Goal: Task Accomplishment & Management: Use online tool/utility

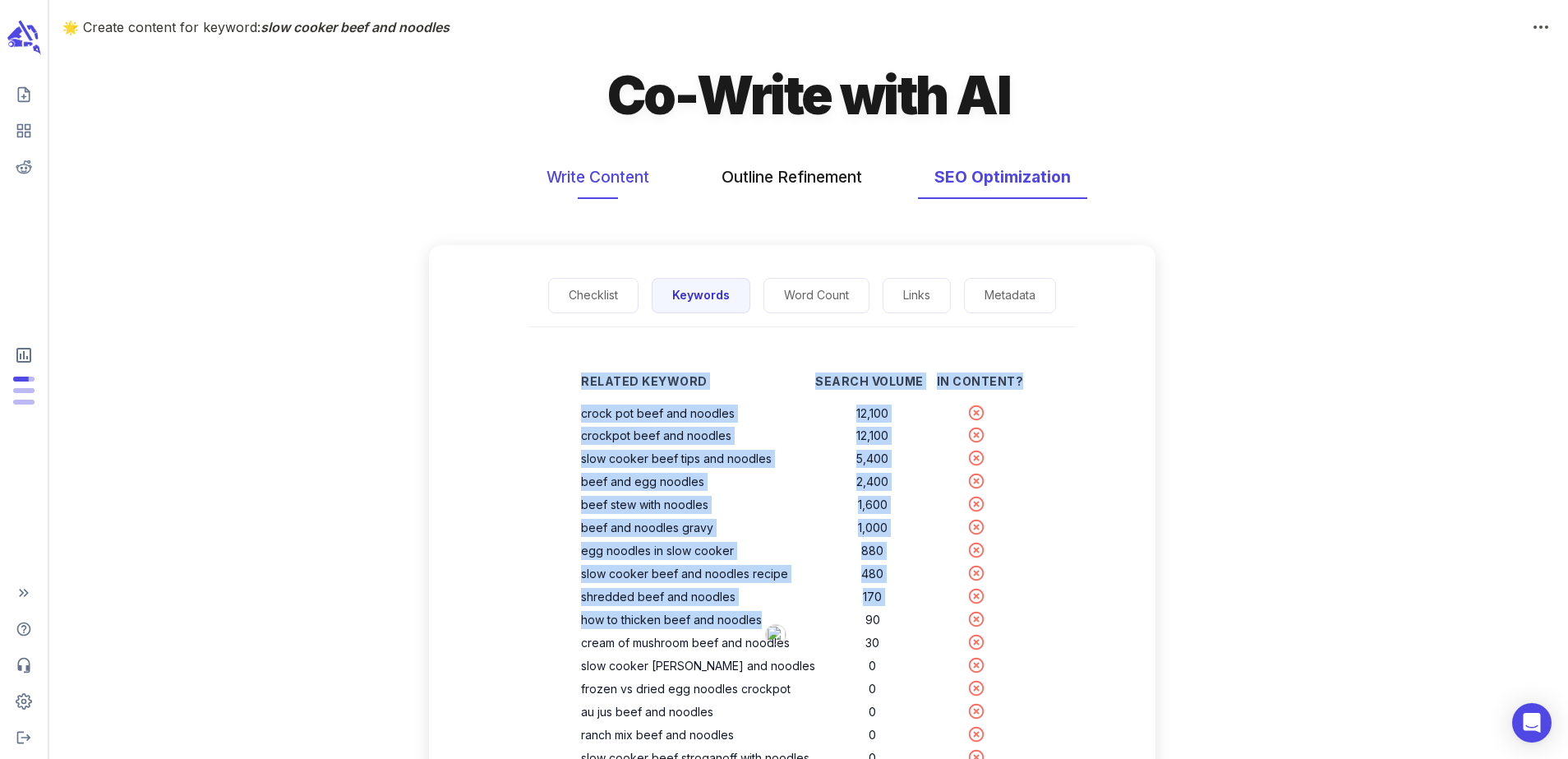
click at [623, 174] on button "Write Content" at bounding box center [597, 177] width 135 height 44
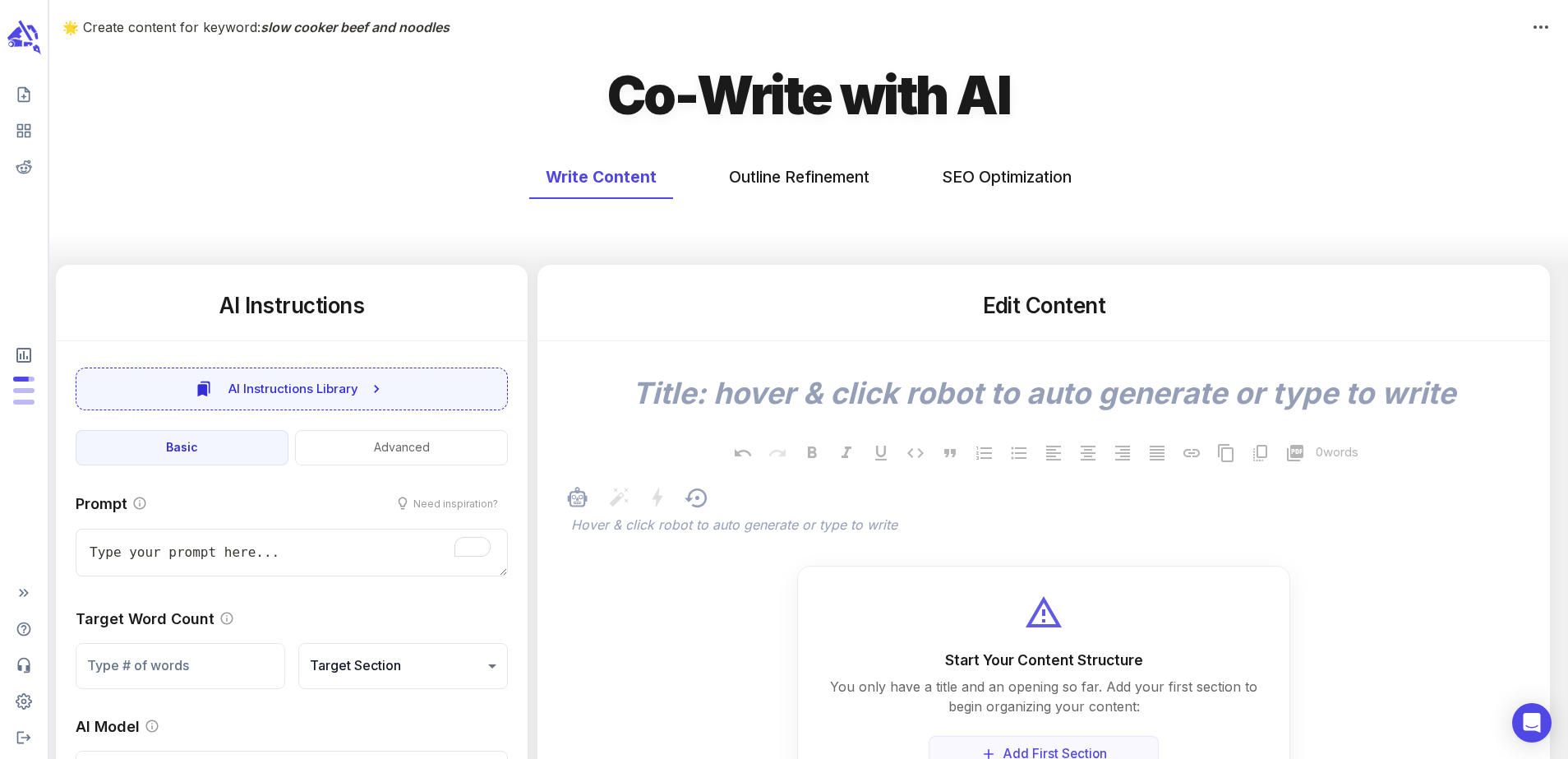
click at [770, 513] on div at bounding box center [1052, 499] width 970 height 30
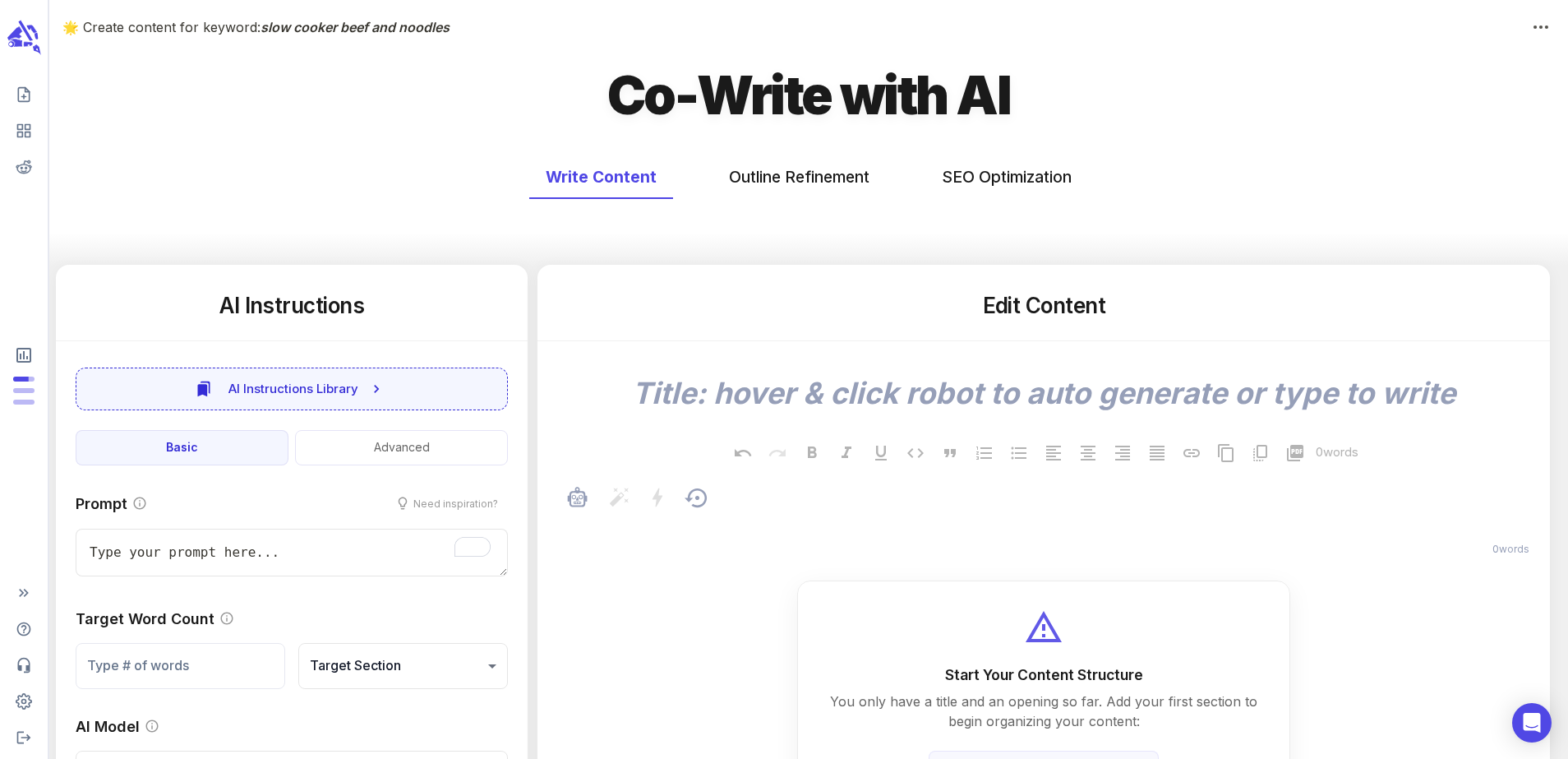
click at [770, 526] on p "﻿" at bounding box center [1052, 526] width 962 height 19
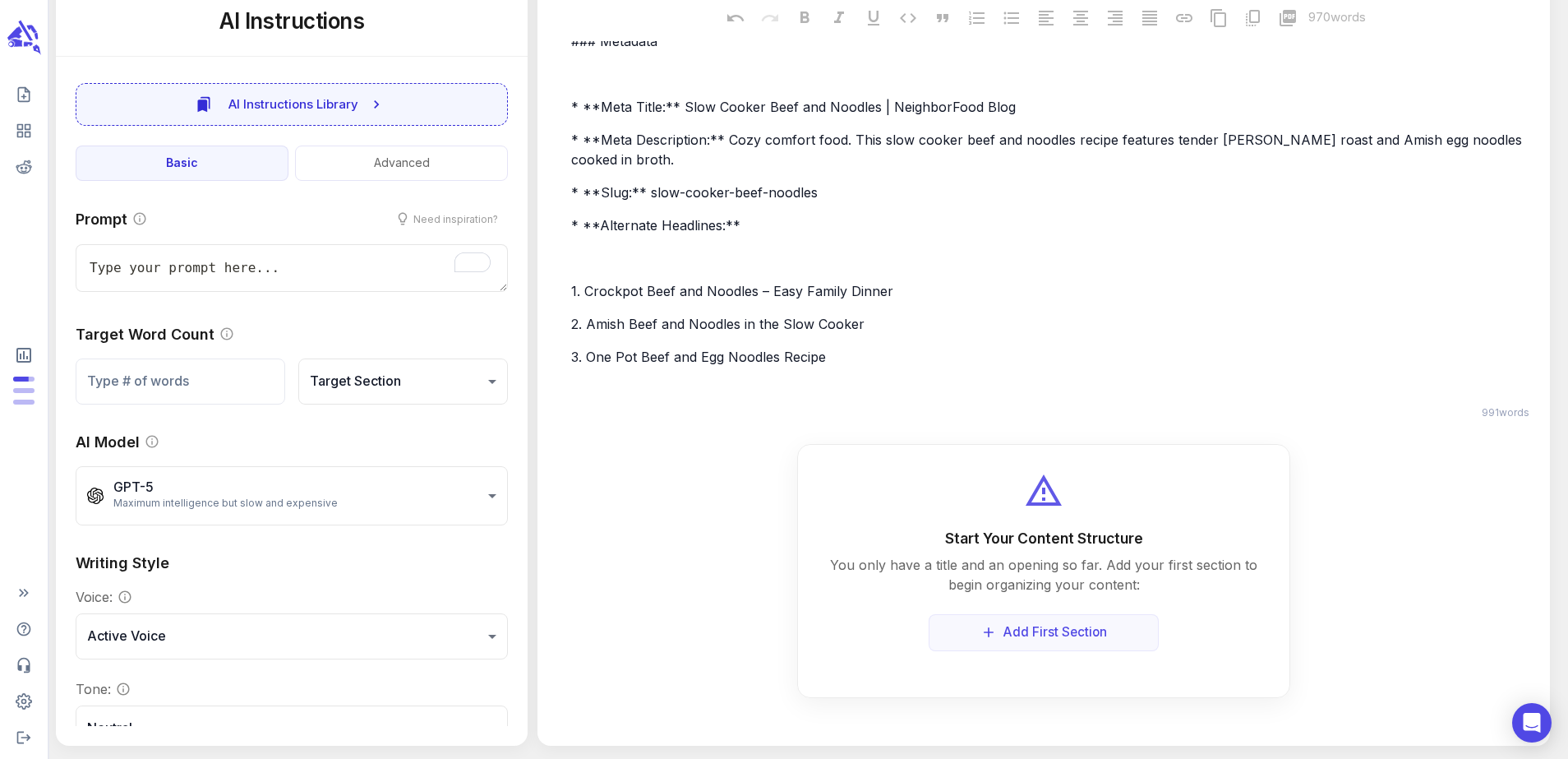
type textarea "x"
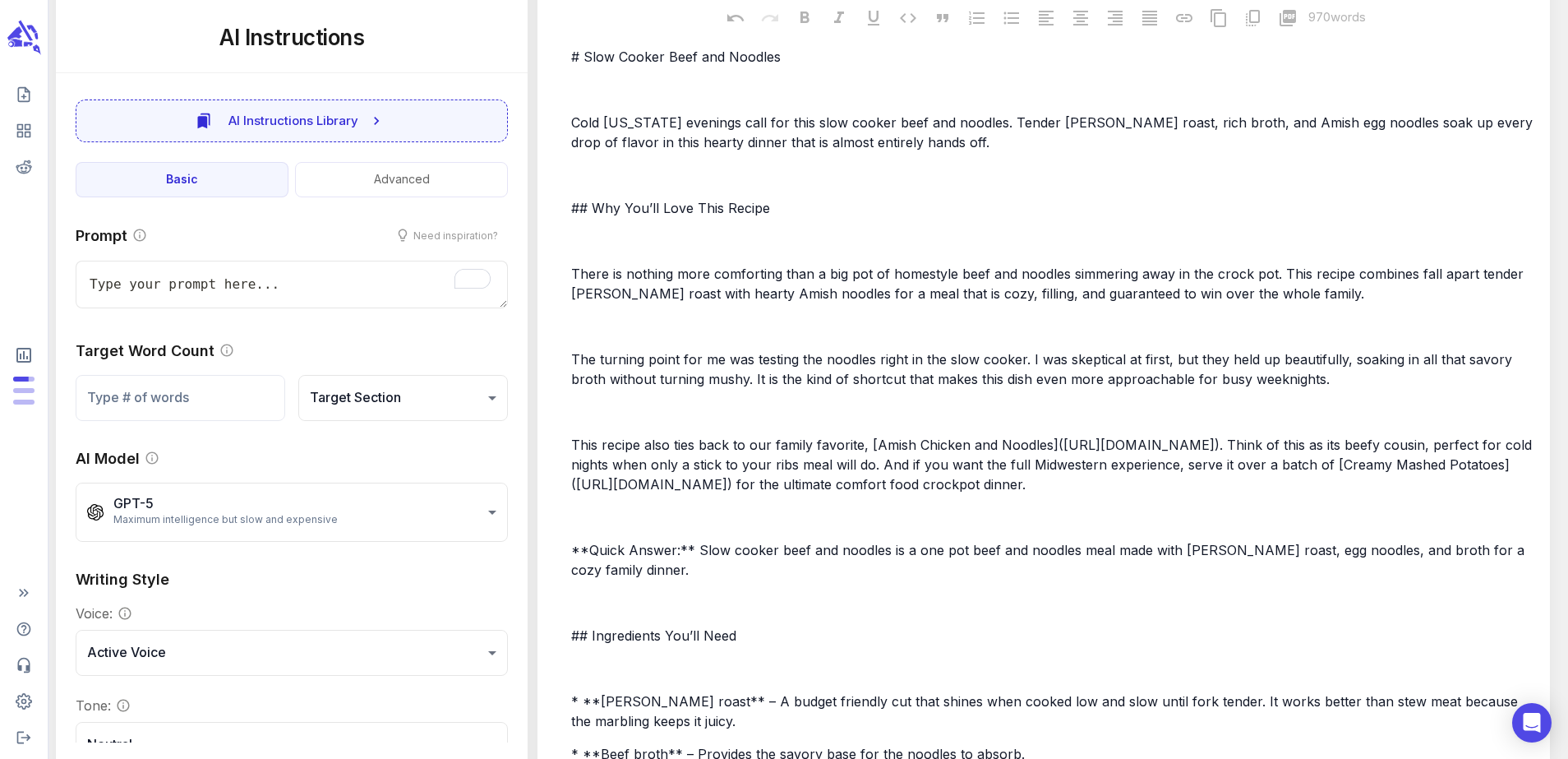
scroll to position [0, 0]
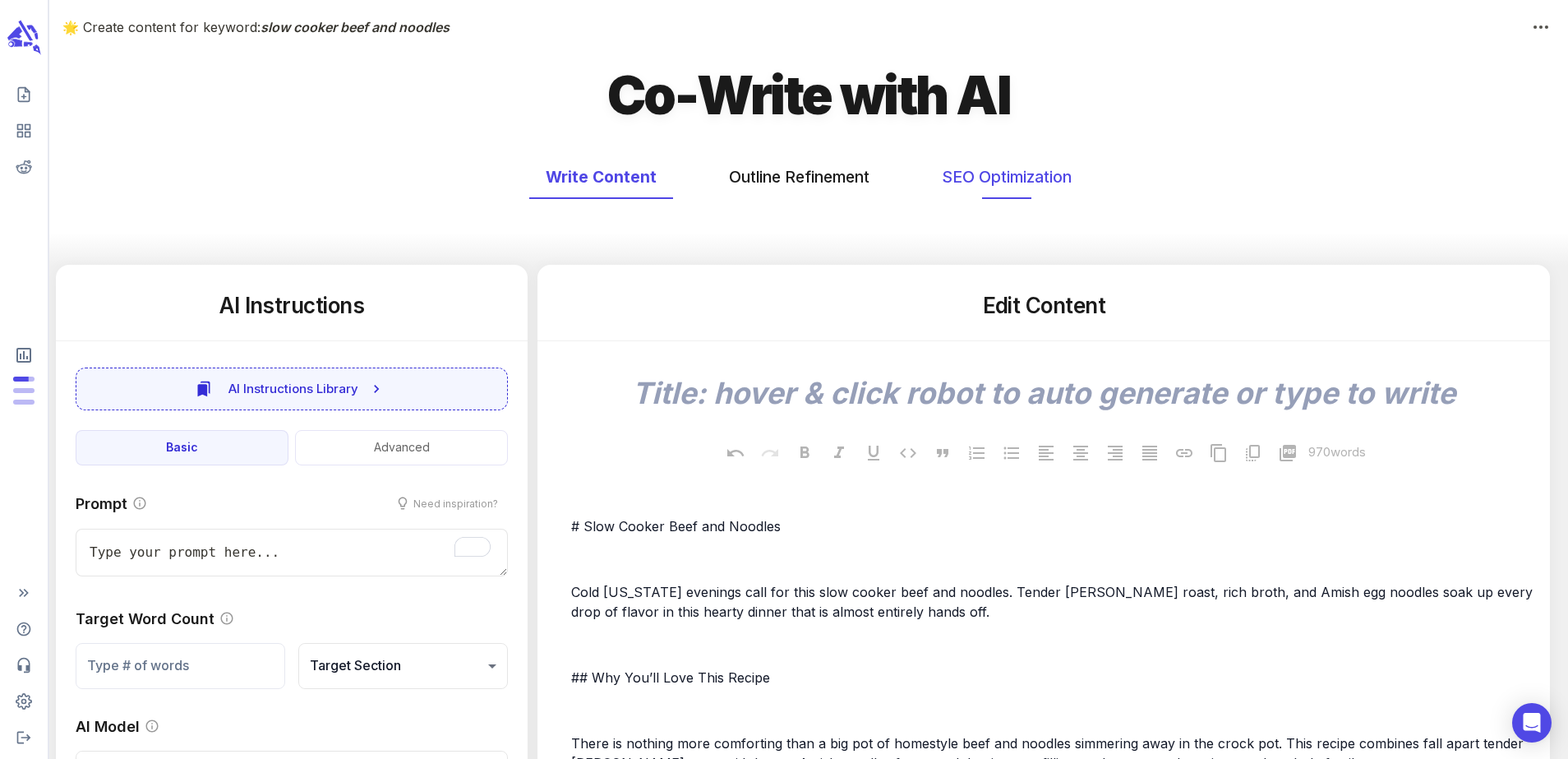
click at [961, 180] on button "SEO Optimization" at bounding box center [1006, 177] width 162 height 44
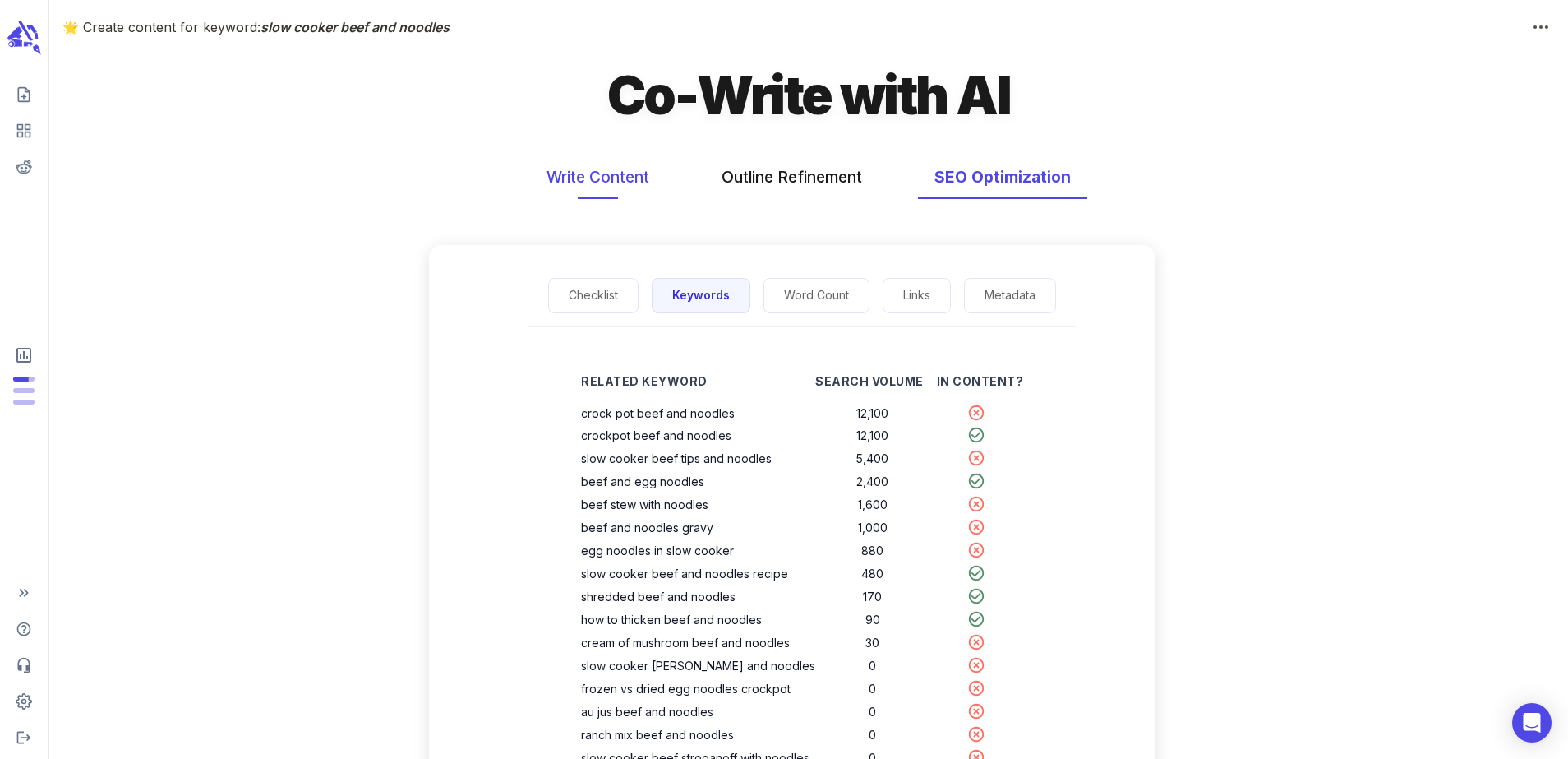
click at [598, 194] on button "Write Content" at bounding box center [597, 177] width 135 height 44
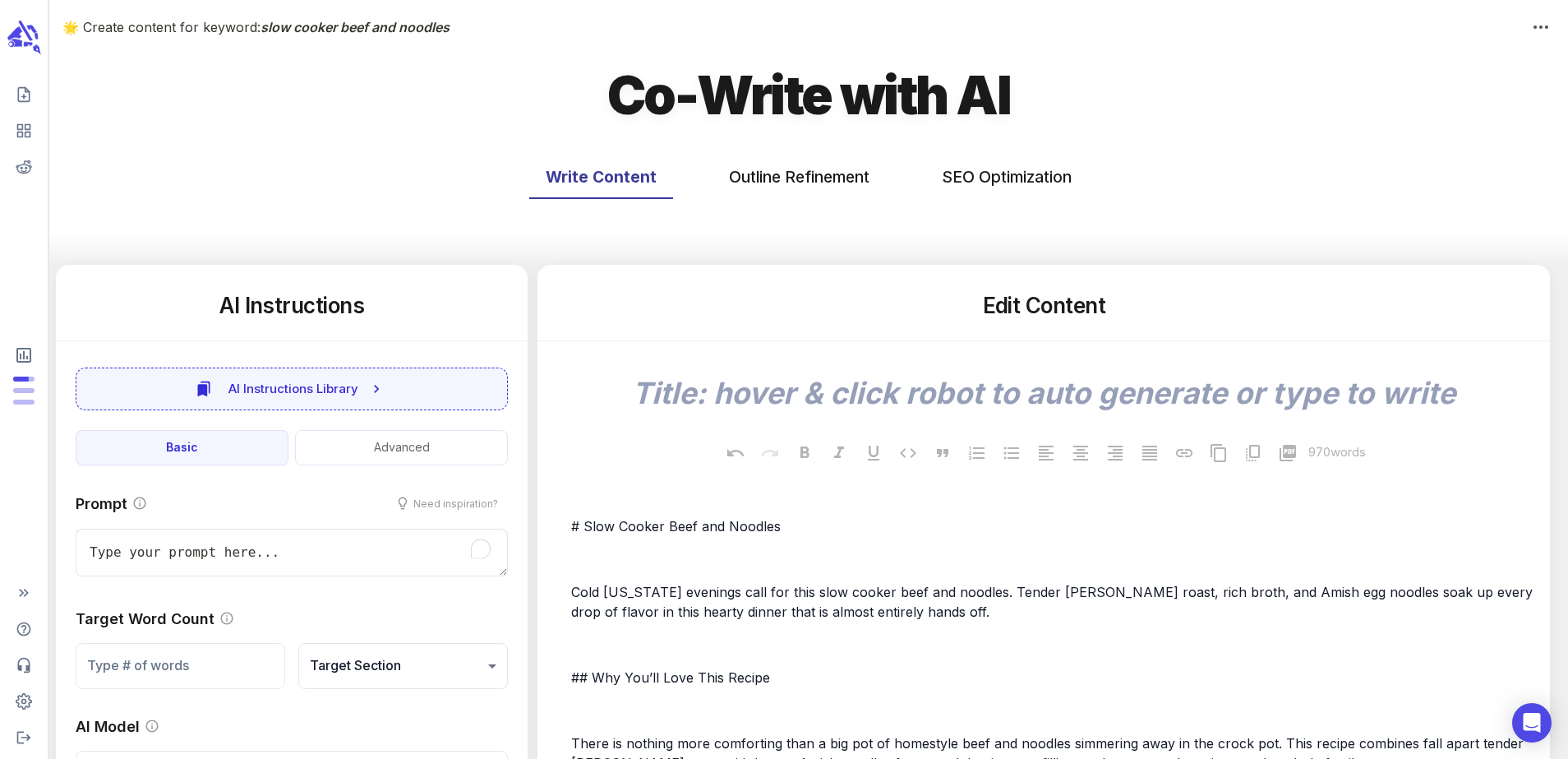
type textarea "x"
click at [975, 179] on button "SEO Optimization" at bounding box center [1006, 177] width 162 height 44
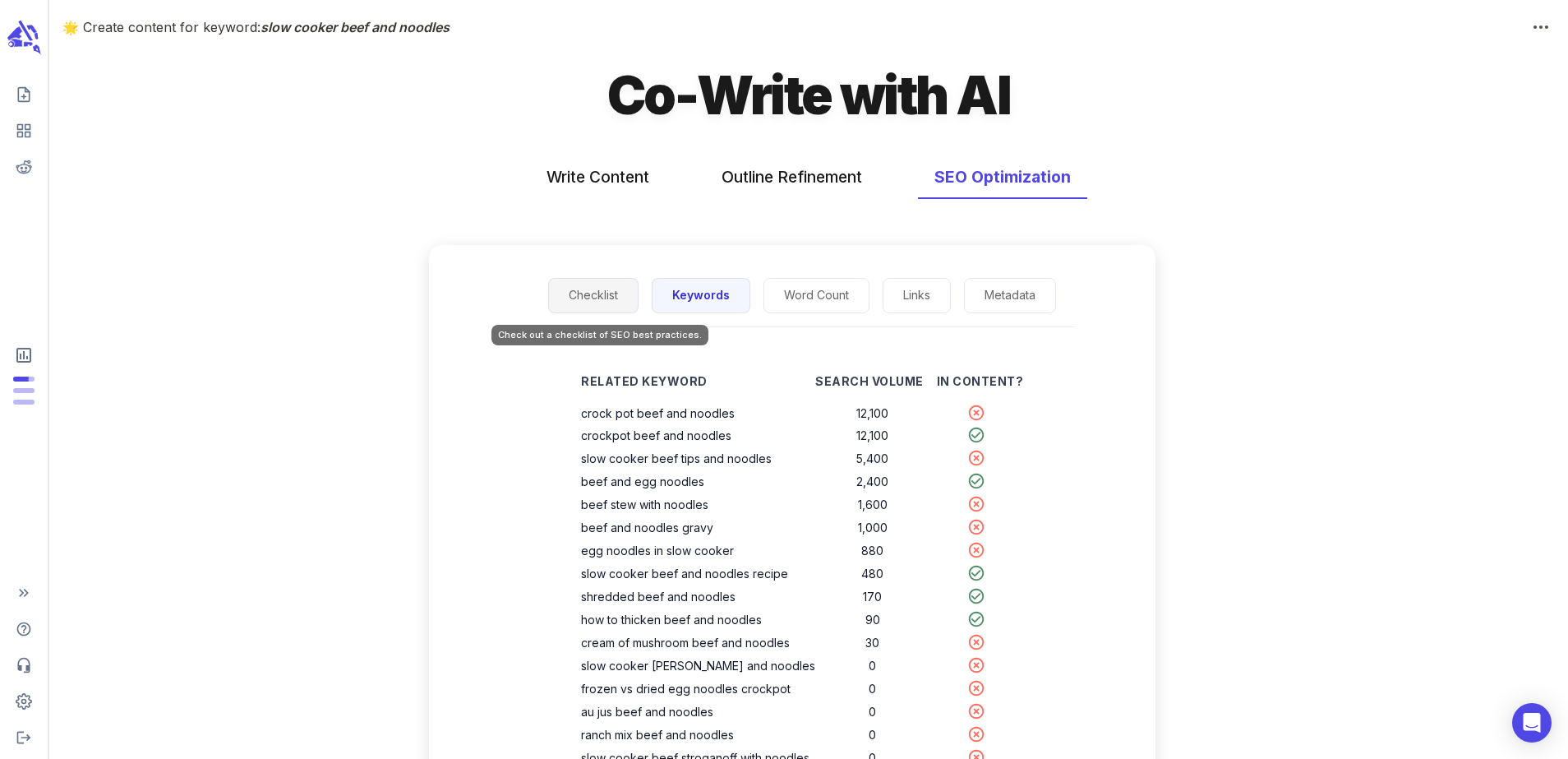
click at [612, 301] on button "Checklist" at bounding box center [594, 295] width 91 height 36
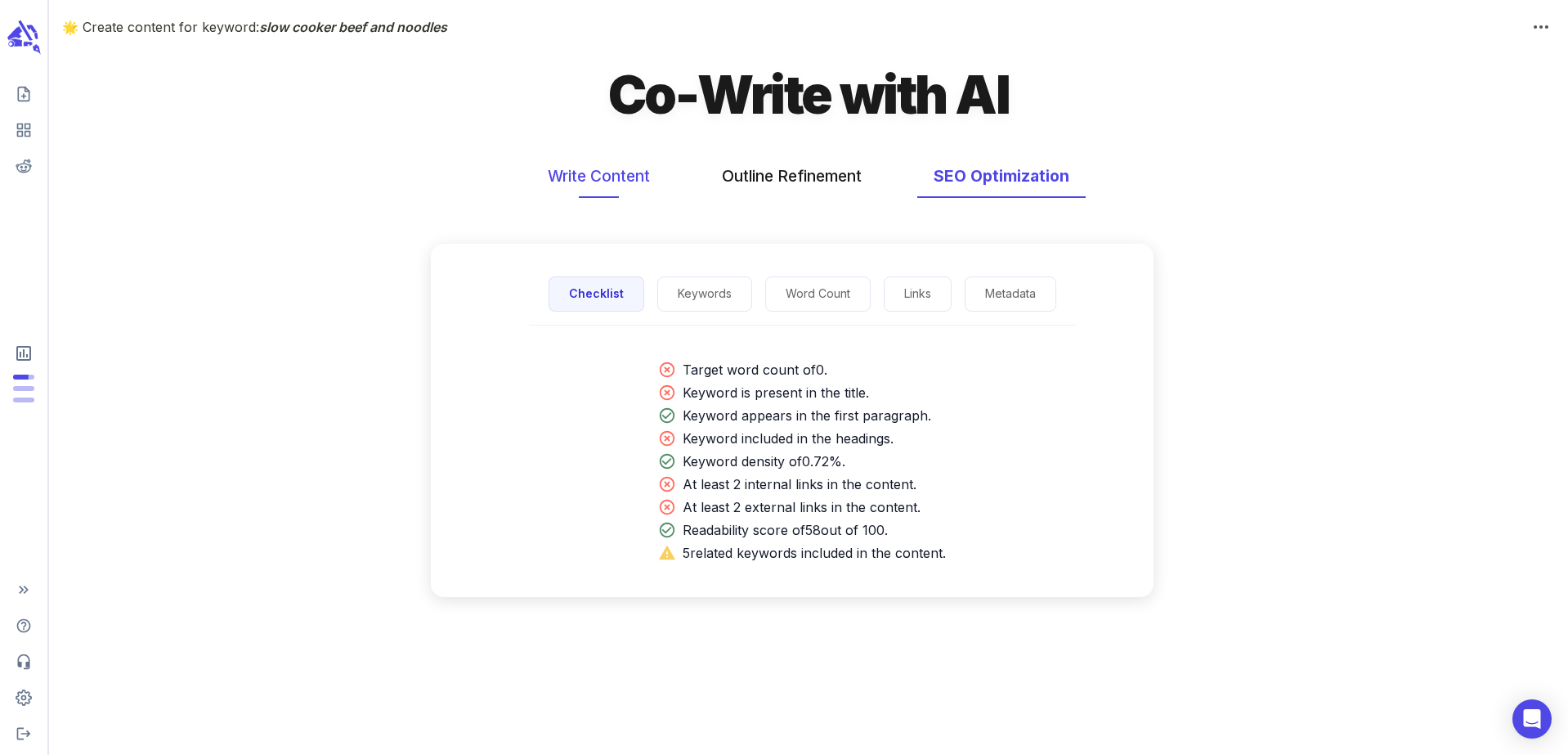
click at [627, 171] on button "Write Content" at bounding box center [599, 176] width 135 height 43
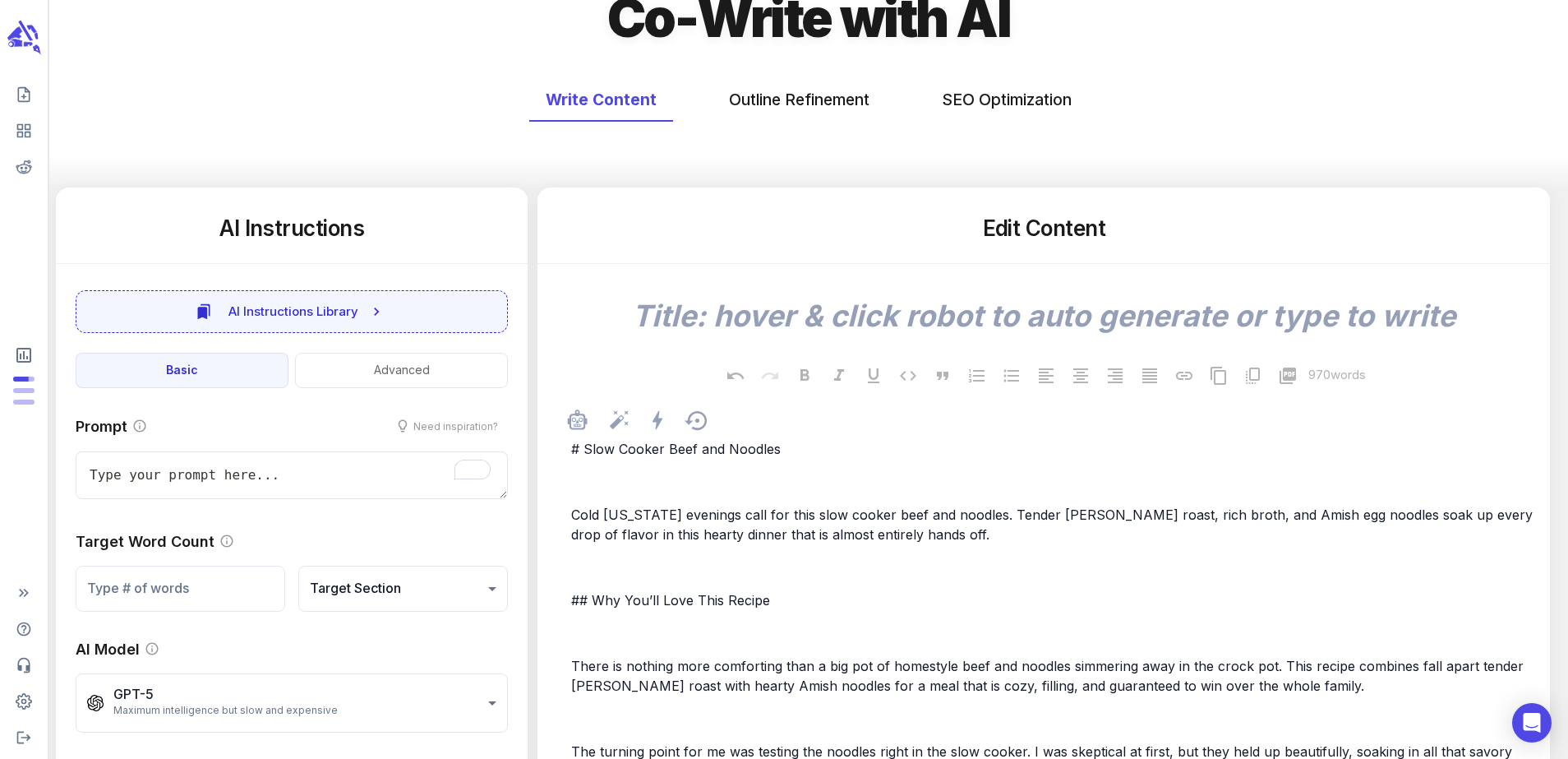
scroll to position [85, 0]
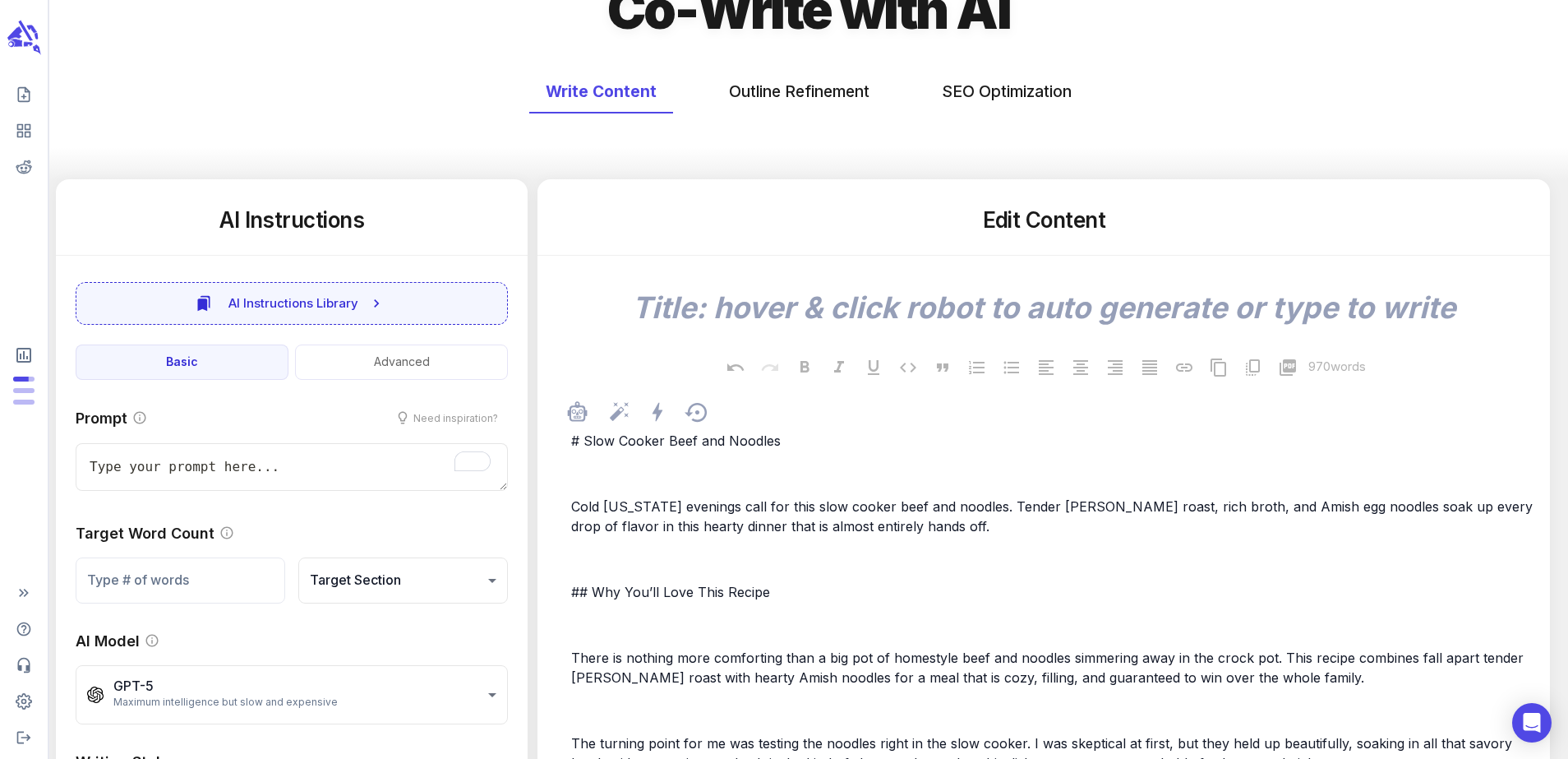
click at [724, 596] on span "## Why You’ll Love This Recipe" at bounding box center [671, 592] width 199 height 16
click at [725, 592] on span "## Why You’ll Love This Recipe" at bounding box center [671, 592] width 199 height 16
type textarea "x"
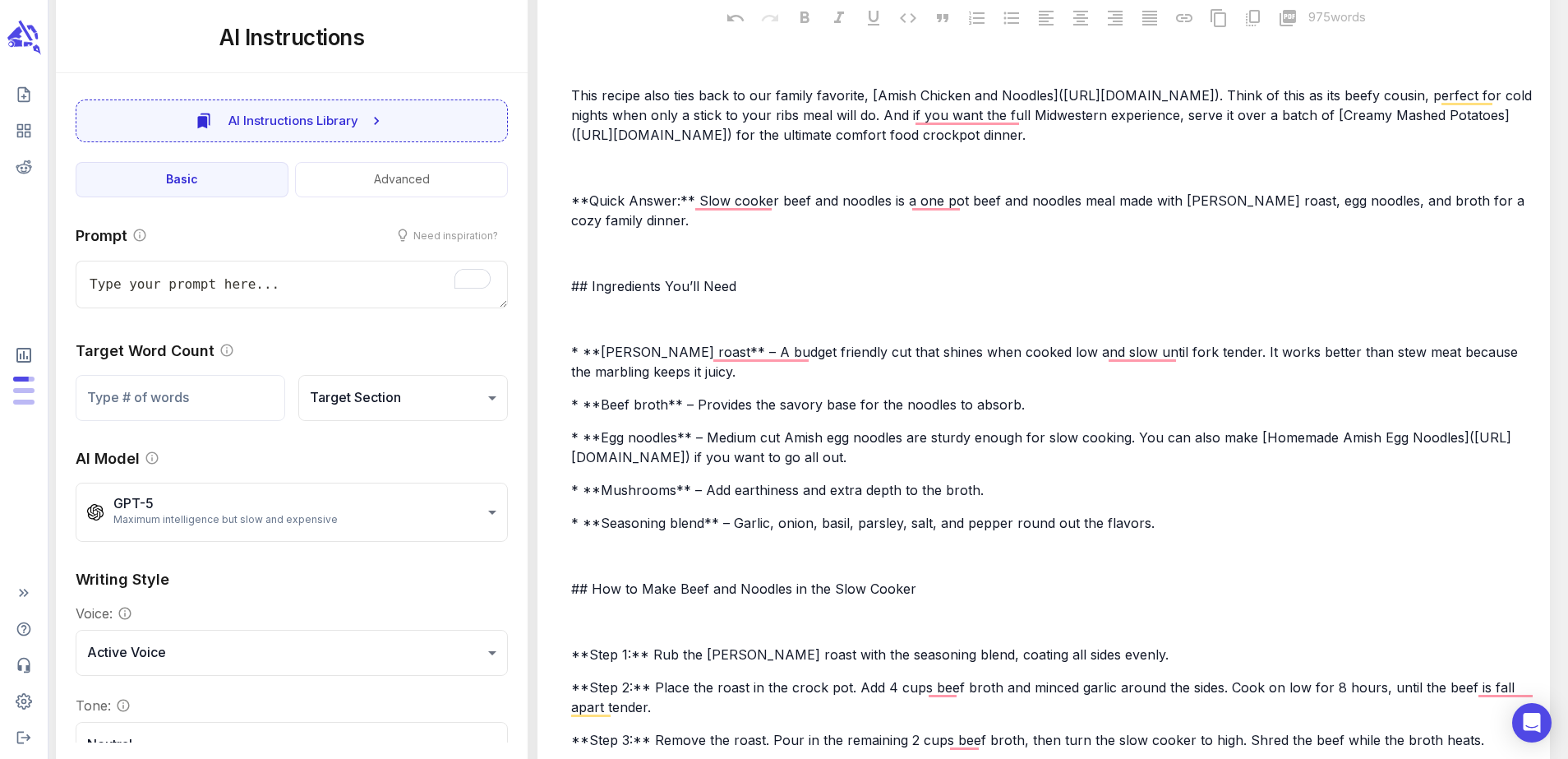
scroll to position [865, 0]
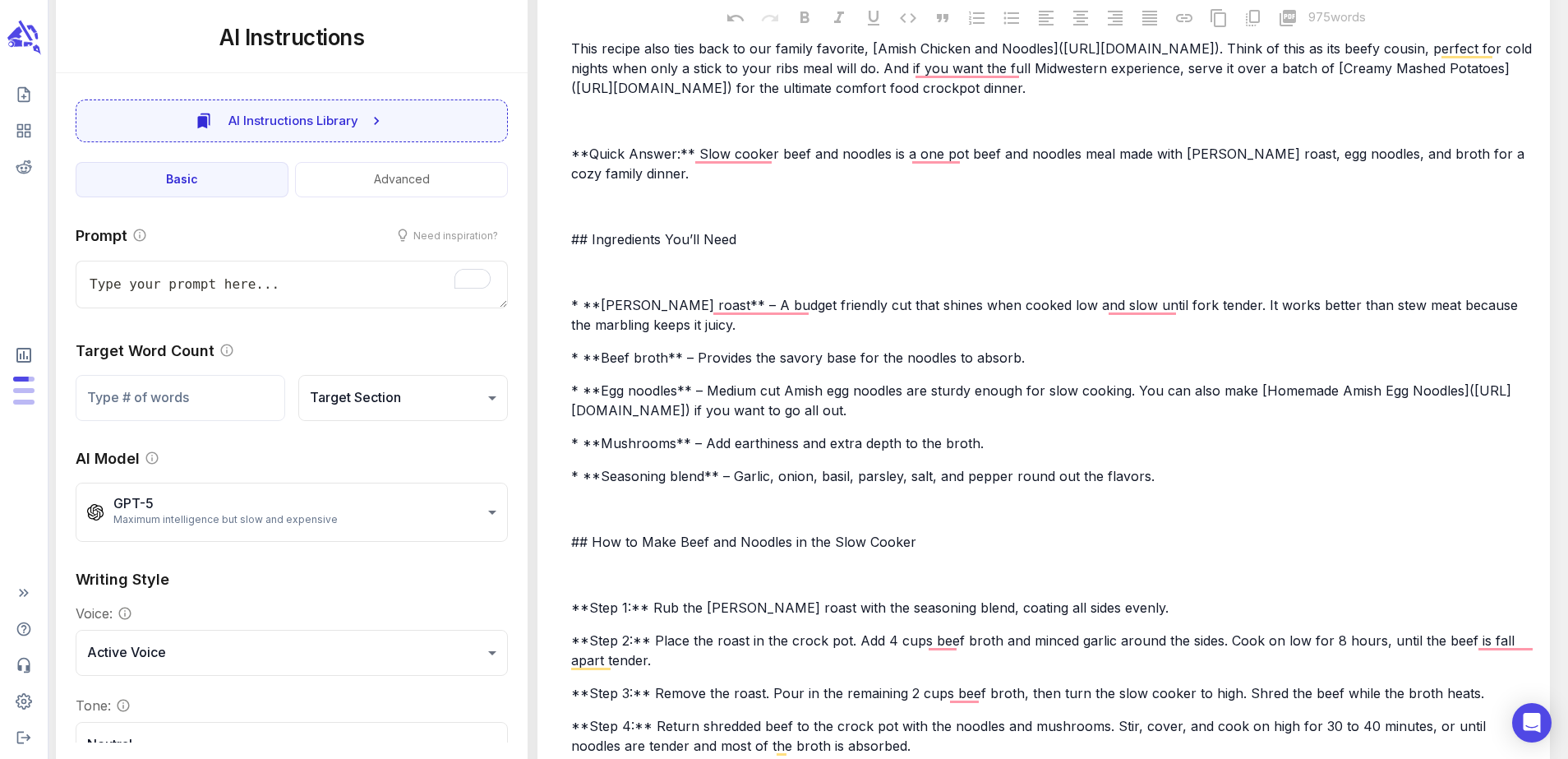
type textarea "x"
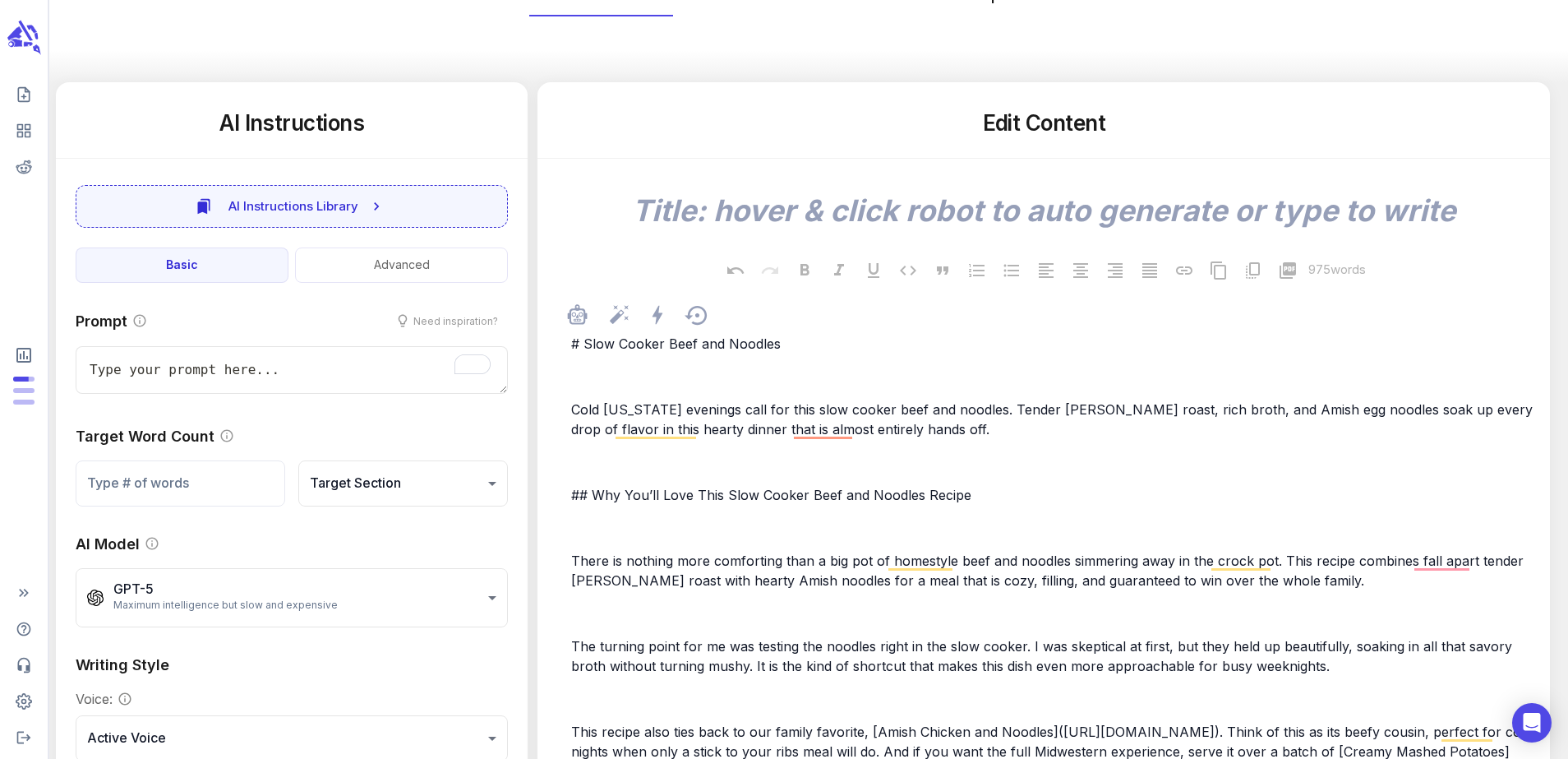
scroll to position [0, 0]
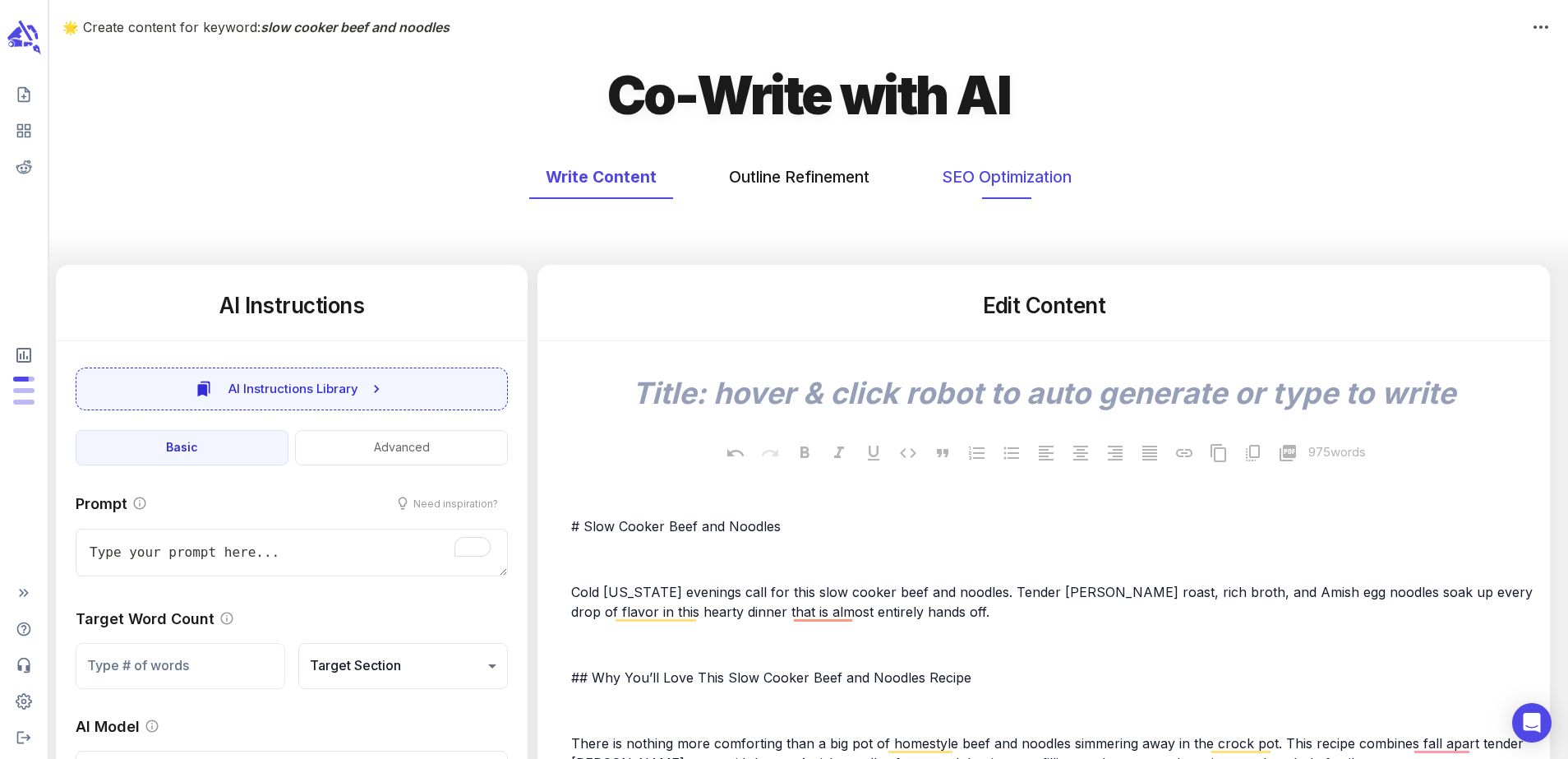
click at [970, 190] on button "SEO Optimization" at bounding box center [1006, 177] width 162 height 44
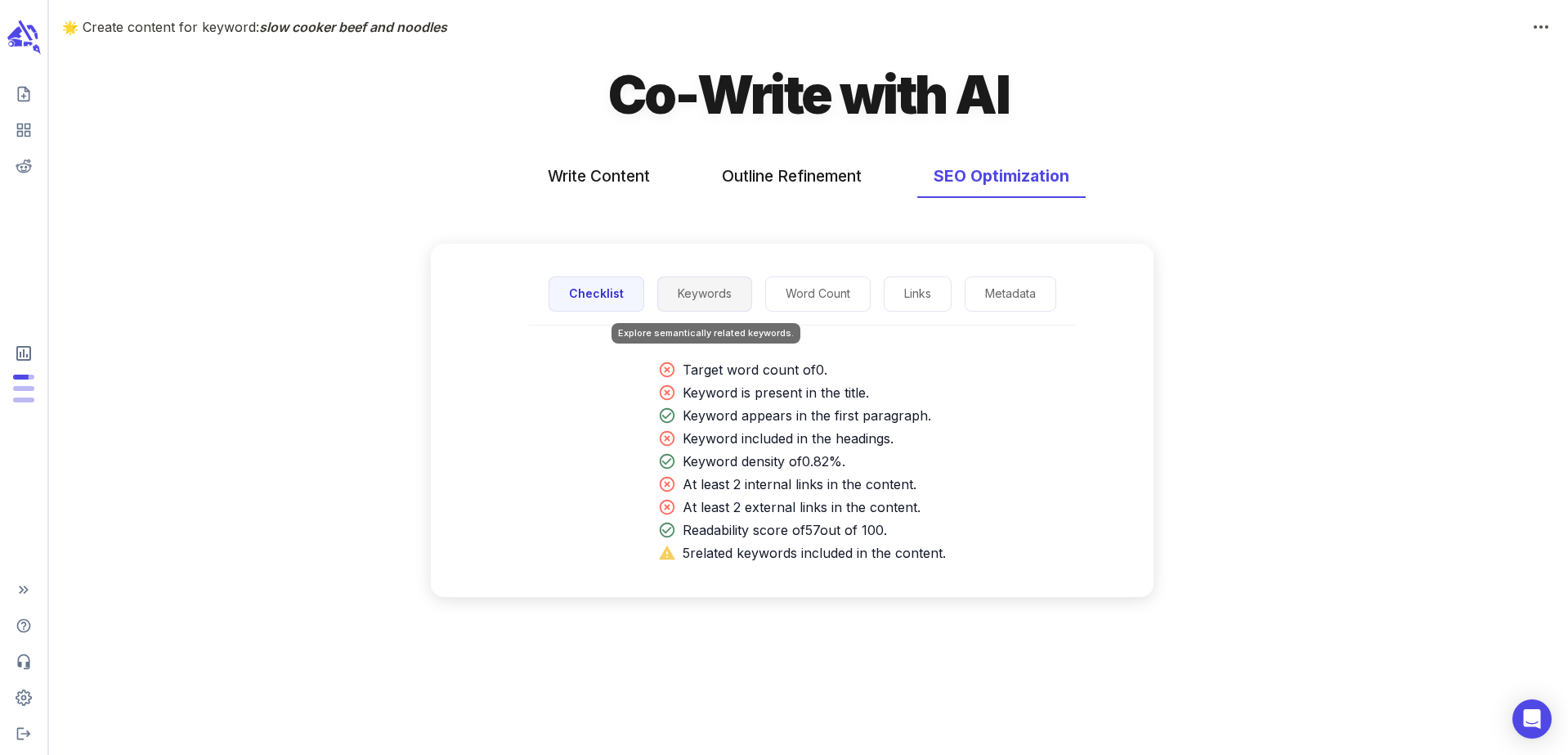
click at [720, 306] on button "Keywords" at bounding box center [705, 293] width 95 height 36
